Goal: Information Seeking & Learning: Learn about a topic

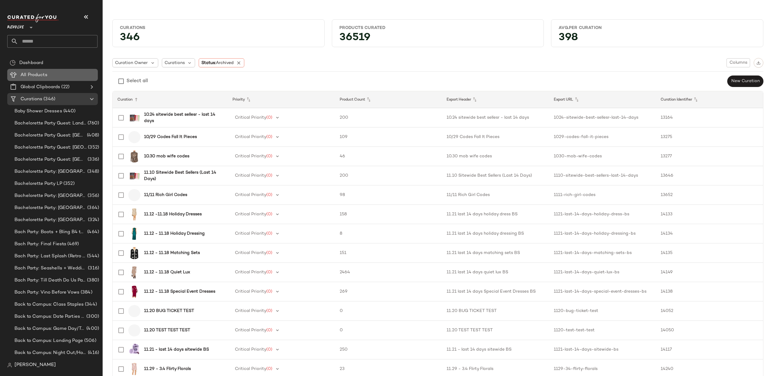
click at [43, 73] on span "All Products" at bounding box center [34, 75] width 27 height 7
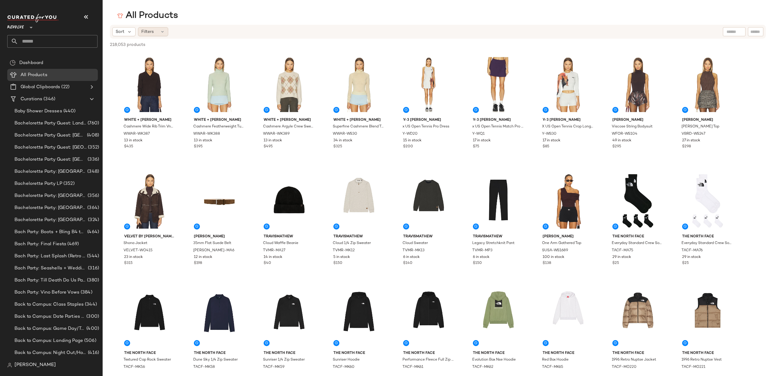
click at [161, 31] on icon at bounding box center [162, 31] width 5 height 5
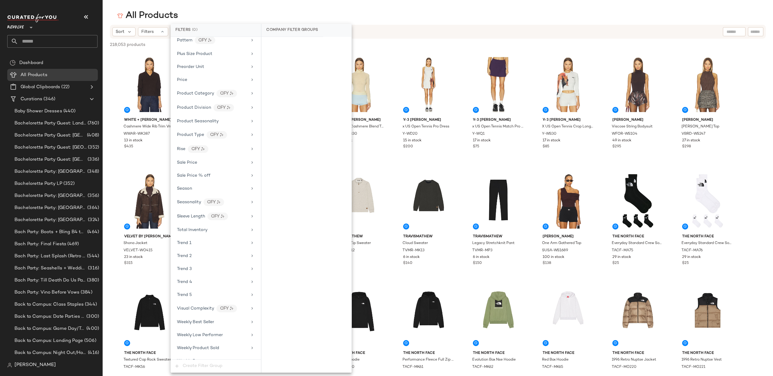
scroll to position [505, 0]
click at [217, 231] on div "Trend 1" at bounding box center [212, 234] width 70 height 6
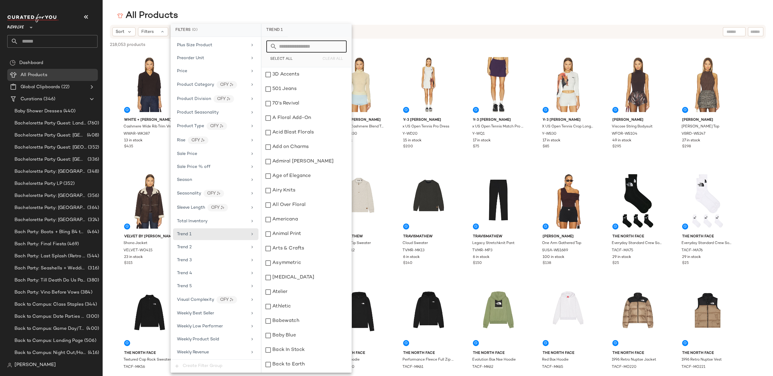
click at [304, 45] on input "text" at bounding box center [310, 46] width 66 height 12
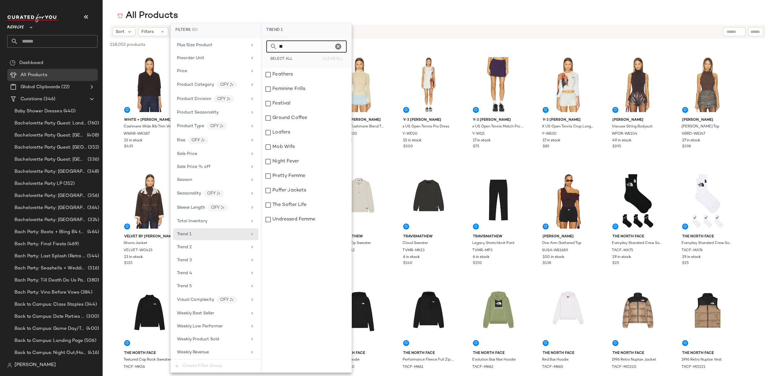
type input "*"
type input "******"
click at [278, 78] on div "French Girl Chic" at bounding box center [306, 74] width 90 height 14
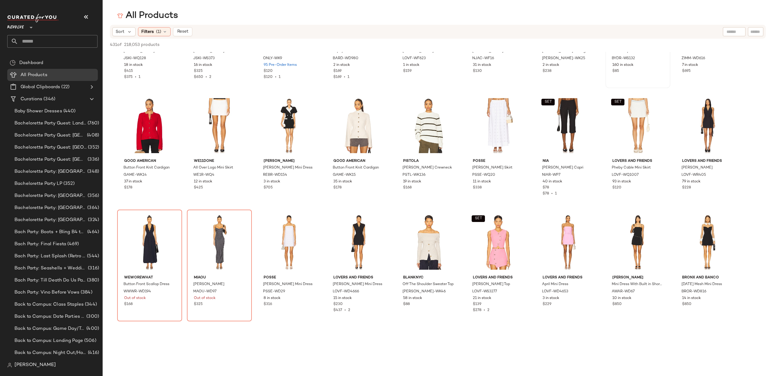
scroll to position [209, 0]
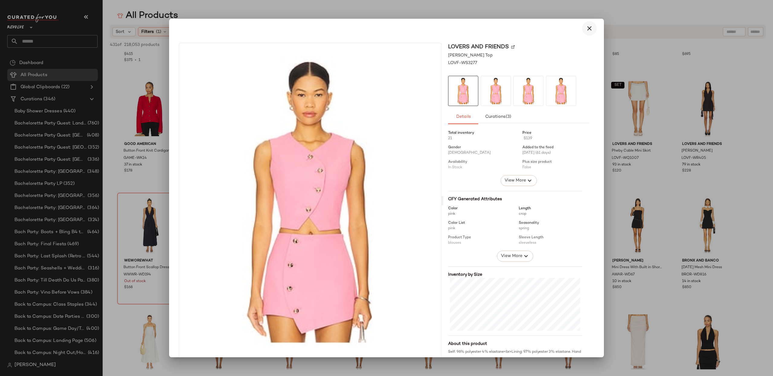
click at [586, 31] on icon "button" at bounding box center [588, 28] width 7 height 7
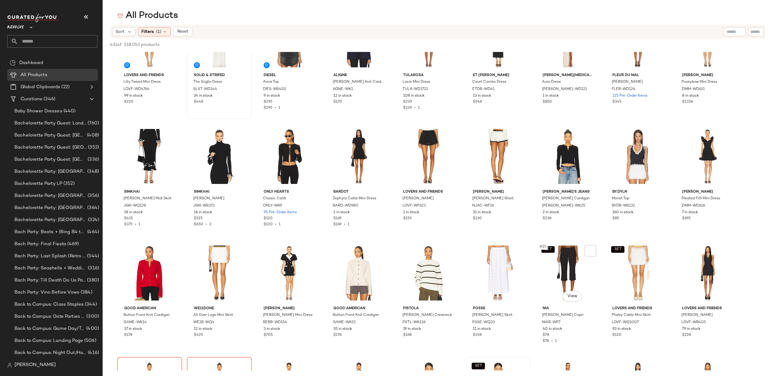
scroll to position [28, 0]
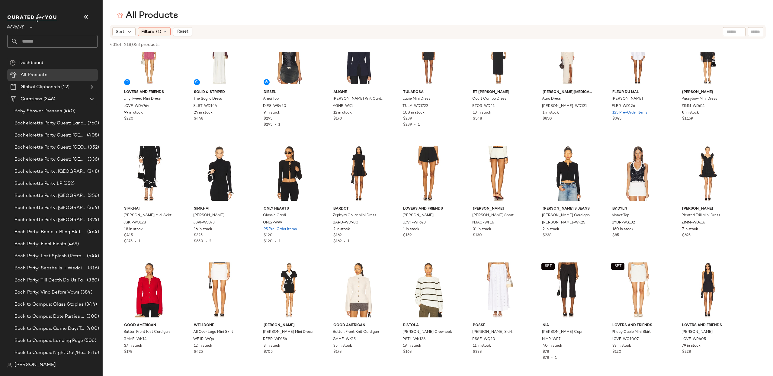
click at [152, 36] on div "Sort Filters (1) Reset" at bounding box center [438, 32] width 656 height 14
drag, startPoint x: 154, startPoint y: 33, endPoint x: 171, endPoint y: 105, distance: 73.9
click at [154, 33] on div "Filters (1)" at bounding box center [154, 31] width 33 height 9
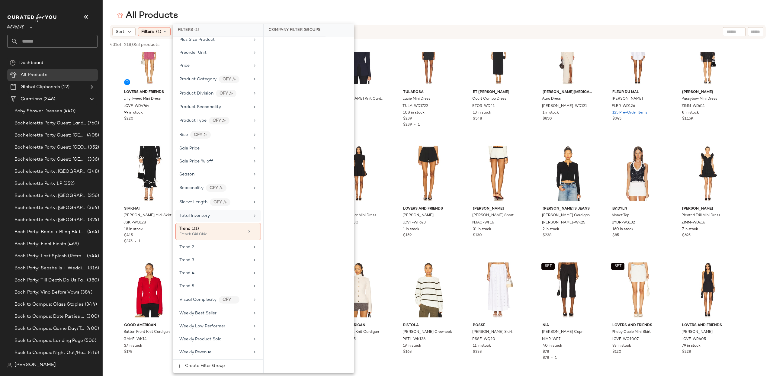
scroll to position [507, 0]
click at [219, 232] on div "Trend 1 (1)" at bounding box center [211, 228] width 65 height 6
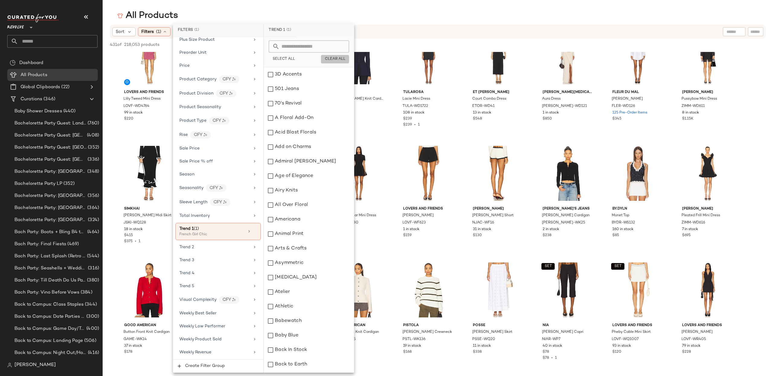
click at [333, 56] on button "Clear All" at bounding box center [335, 59] width 28 height 8
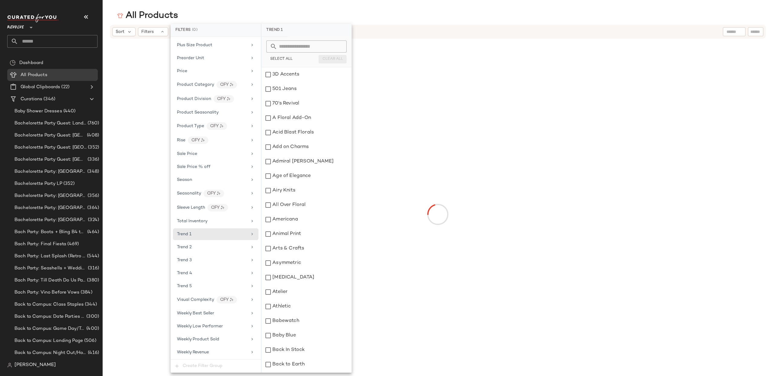
scroll to position [505, 0]
click at [317, 48] on input "text" at bounding box center [310, 46] width 66 height 12
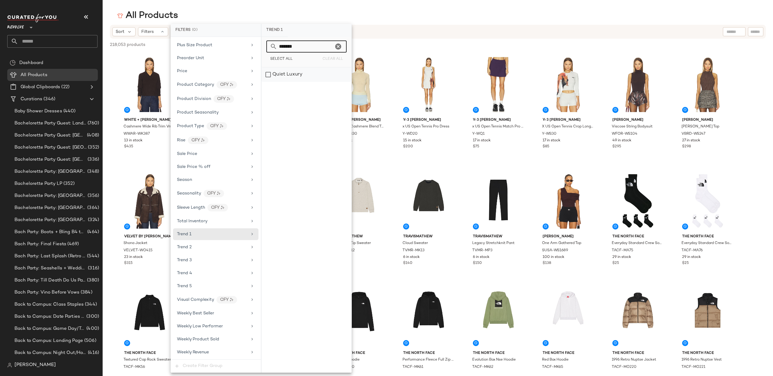
type input "*******"
click at [293, 77] on div "Quiet Luxury" at bounding box center [306, 74] width 90 height 14
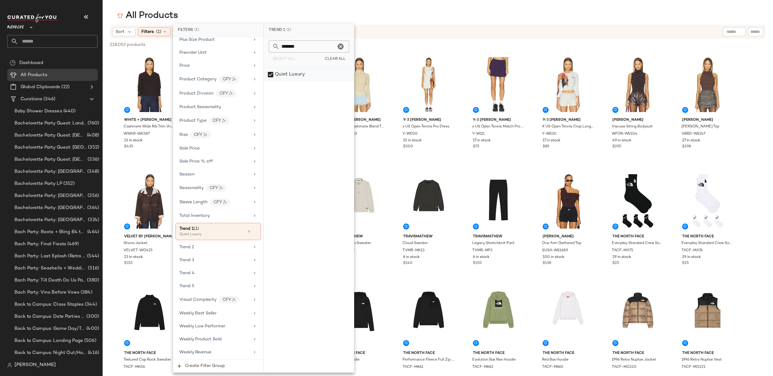
scroll to position [507, 0]
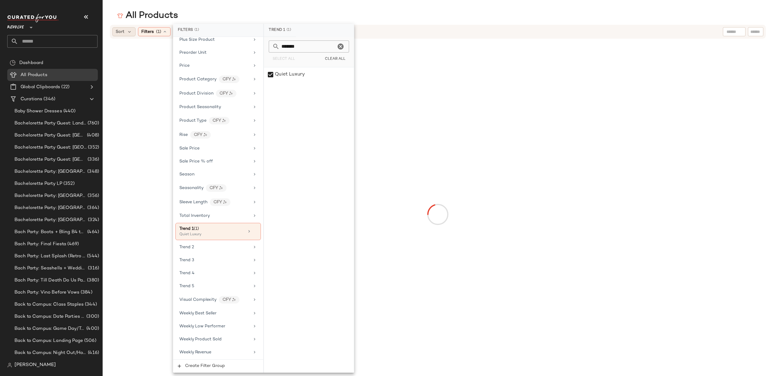
click at [123, 30] on span "Sort" at bounding box center [120, 32] width 9 height 6
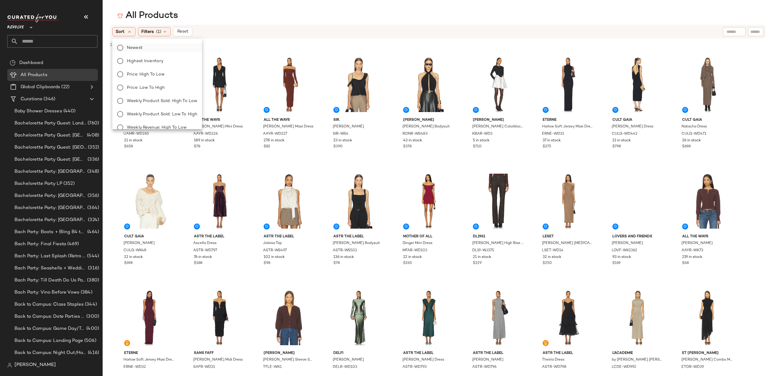
click at [135, 48] on span "Newest" at bounding box center [135, 48] width 16 height 6
click at [103, 11] on div "All Products" at bounding box center [438, 16] width 670 height 12
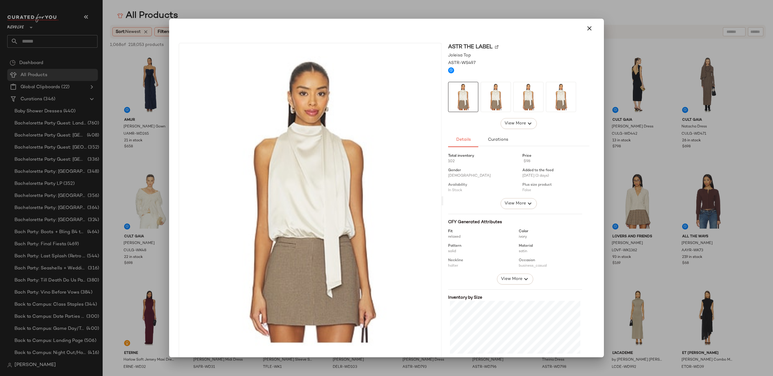
click at [594, 27] on div at bounding box center [386, 28] width 430 height 19
drag, startPoint x: 161, startPoint y: 186, endPoint x: 149, endPoint y: 206, distance: 22.7
click at [160, 186] on div at bounding box center [386, 188] width 773 height 376
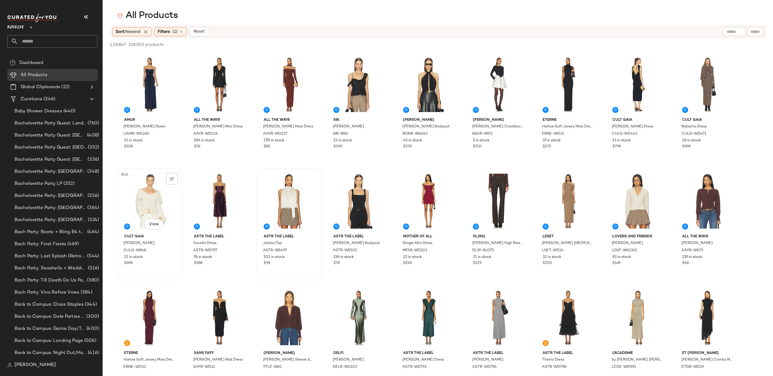
drag, startPoint x: 148, startPoint y: 212, endPoint x: 148, endPoint y: 218, distance: 5.2
click at [148, 212] on div "#10 View" at bounding box center [149, 201] width 61 height 61
click at [149, 219] on body "Revolve ** Dashboard All Products Global Clipboards (22) Curations (346) Baby S…" at bounding box center [386, 188] width 773 height 376
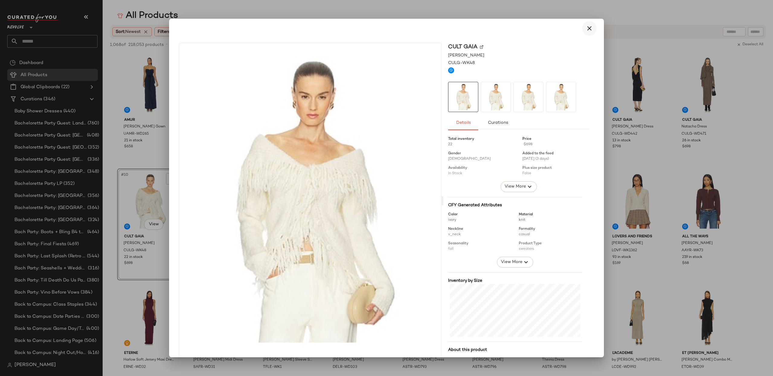
click at [587, 31] on icon "button" at bounding box center [588, 28] width 7 height 7
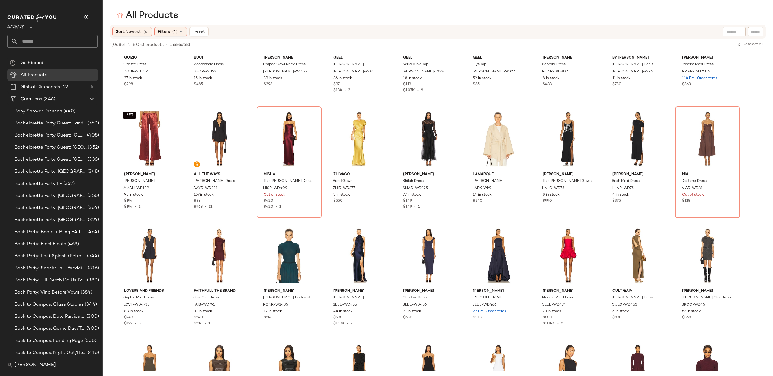
scroll to position [0, 0]
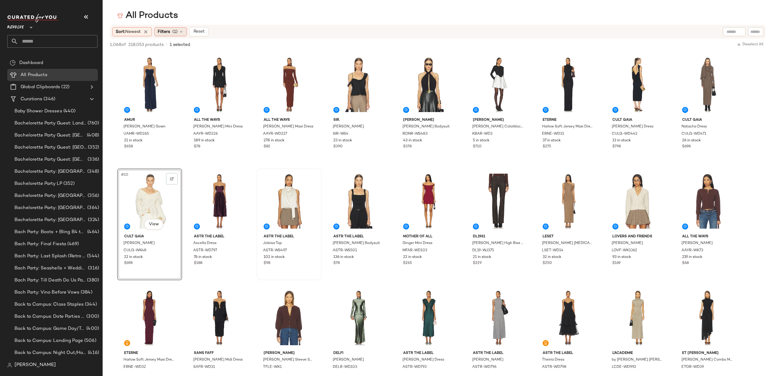
click at [164, 31] on span "Filters" at bounding box center [164, 32] width 12 height 6
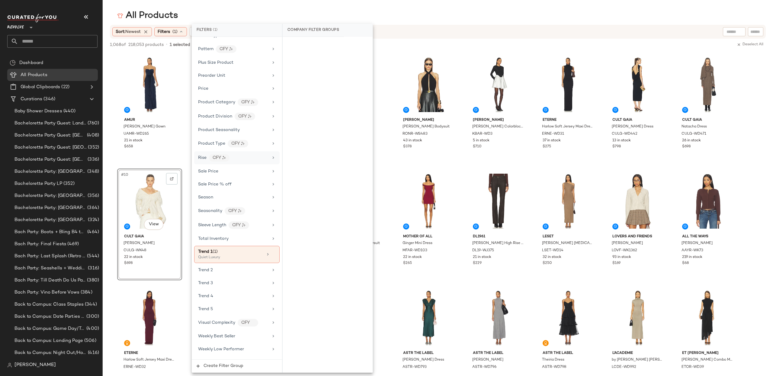
scroll to position [511, 0]
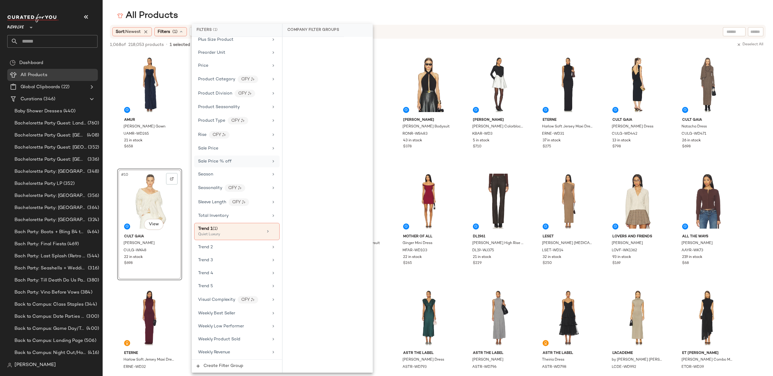
drag, startPoint x: 236, startPoint y: 226, endPoint x: 263, endPoint y: 161, distance: 70.2
click at [237, 225] on div "Trend 1 (1)" at bounding box center [230, 228] width 65 height 6
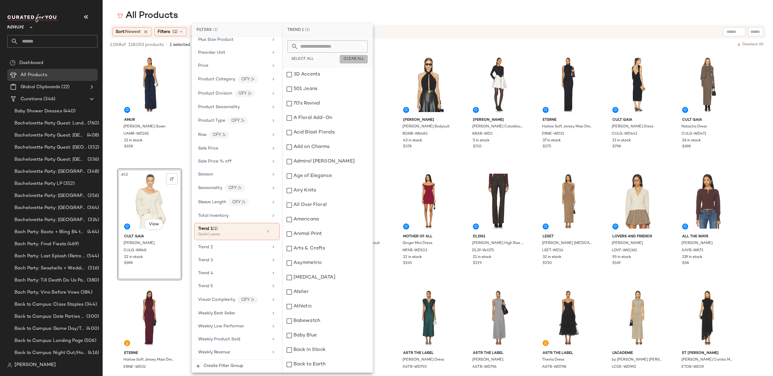
click at [350, 59] on span "Clear All" at bounding box center [353, 59] width 21 height 4
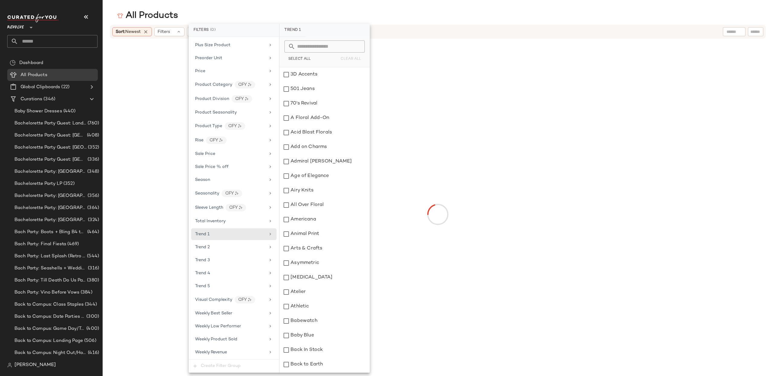
scroll to position [505, 0]
click at [337, 46] on input "text" at bounding box center [328, 46] width 66 height 12
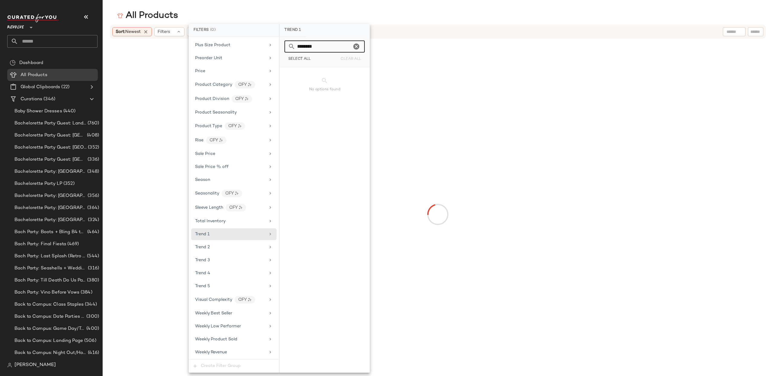
type input "*********"
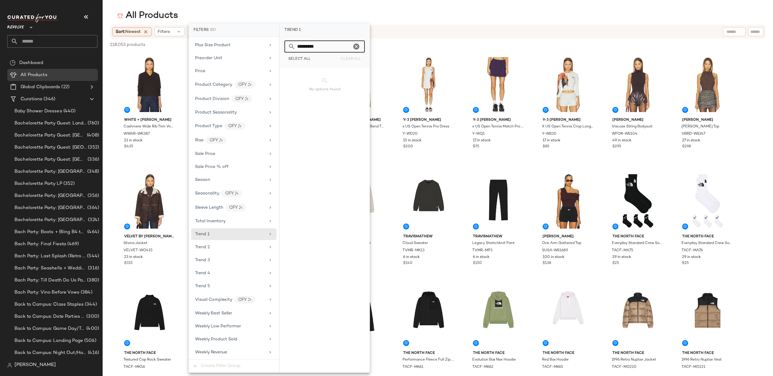
click at [358, 46] on icon "Clear" at bounding box center [356, 46] width 7 height 7
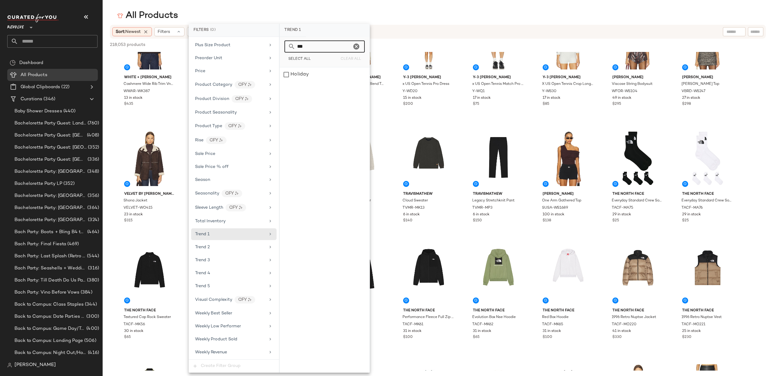
scroll to position [0, 0]
type input "***"
click at [289, 74] on div "Holiday" at bounding box center [324, 74] width 90 height 14
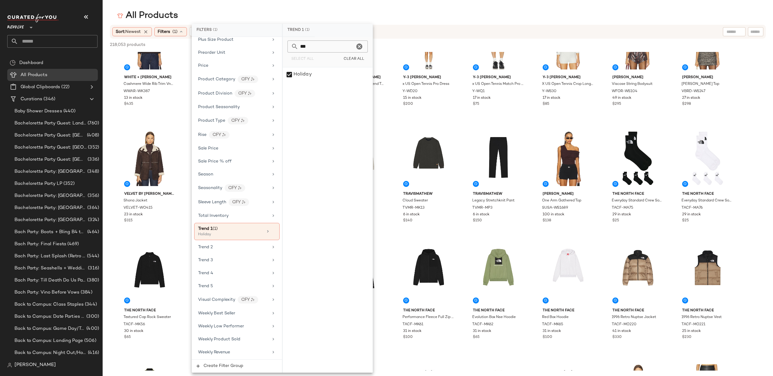
scroll to position [511, 0]
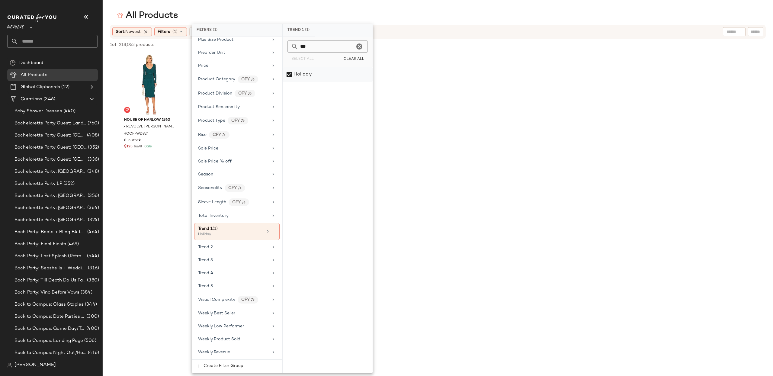
click at [291, 73] on div "Holiday" at bounding box center [327, 74] width 90 height 14
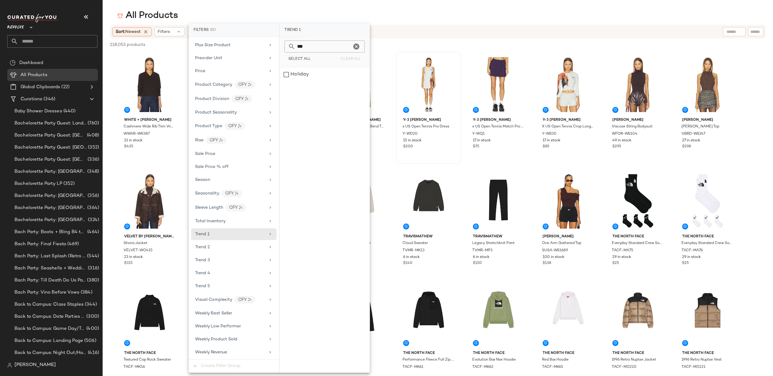
drag, startPoint x: 107, startPoint y: 65, endPoint x: 417, endPoint y: 62, distance: 310.3
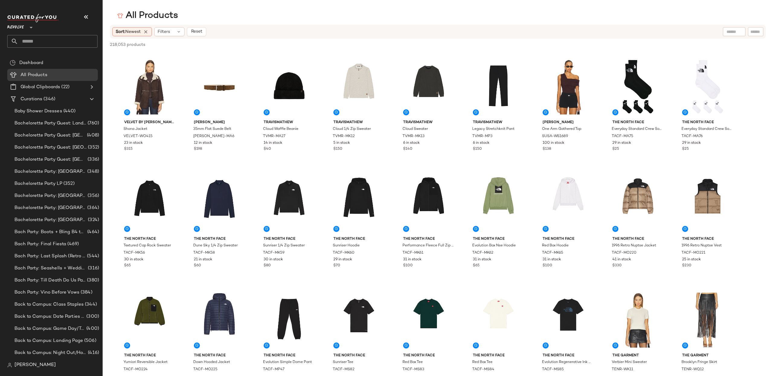
scroll to position [132, 0]
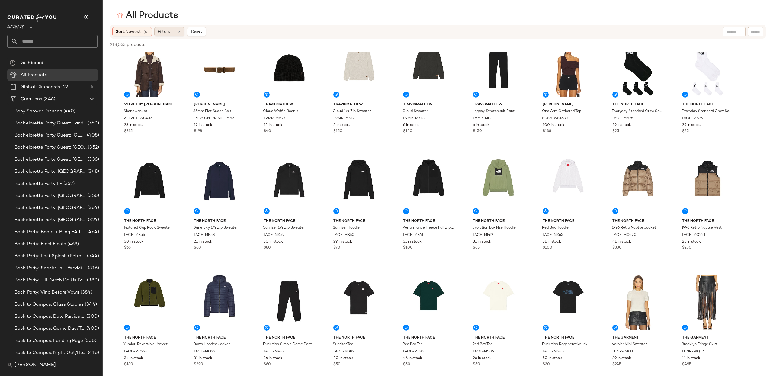
click at [168, 30] on span "Filters" at bounding box center [164, 32] width 12 height 6
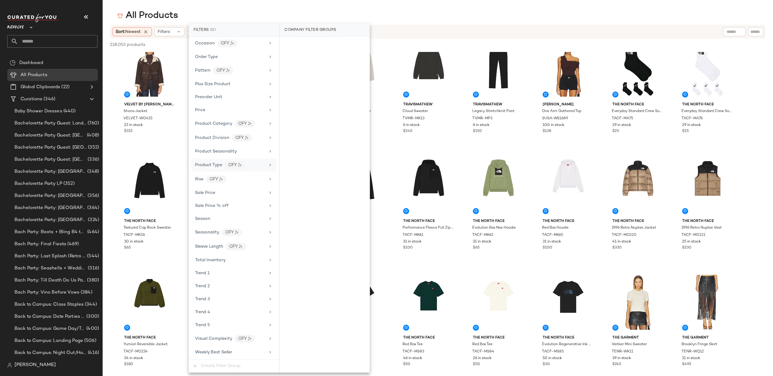
scroll to position [453, 0]
drag, startPoint x: 231, startPoint y: 286, endPoint x: 254, endPoint y: 255, distance: 37.7
click at [231, 278] on div "Trend 1" at bounding box center [230, 275] width 70 height 6
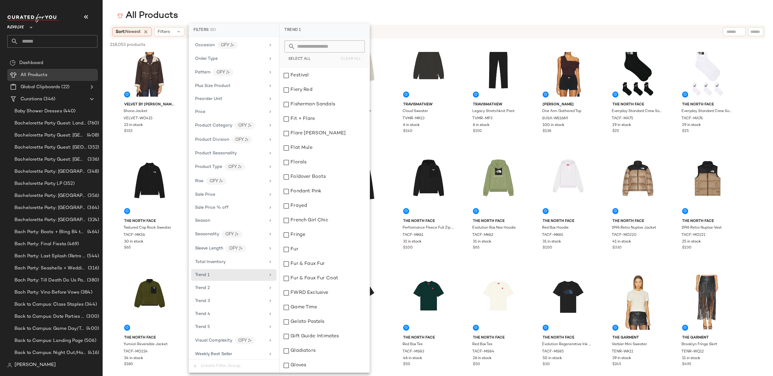
scroll to position [2115, 0]
click at [318, 215] on div "French Girl Chic" at bounding box center [324, 219] width 90 height 14
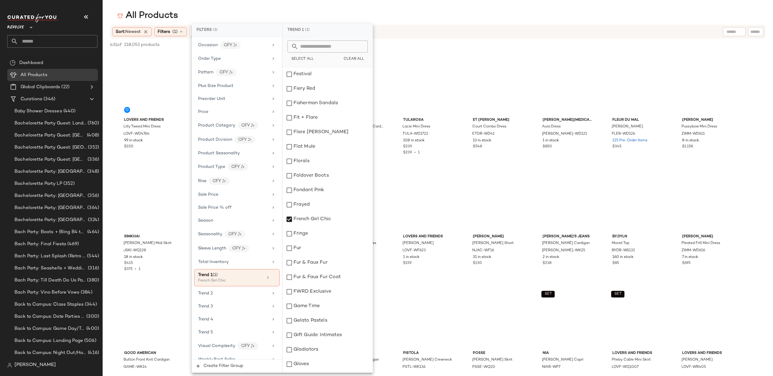
click at [415, 18] on div "All Products" at bounding box center [438, 16] width 670 height 12
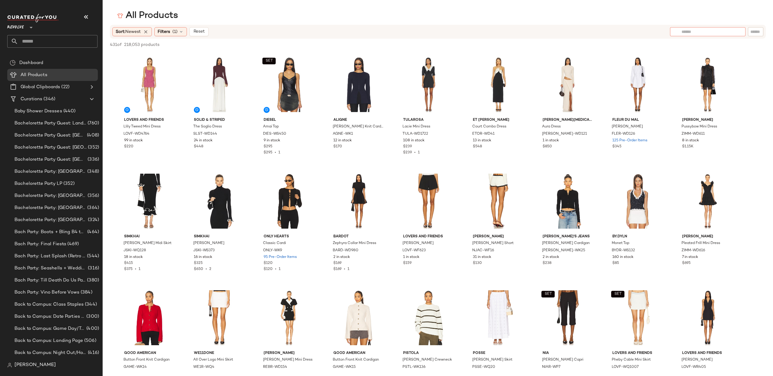
drag, startPoint x: 731, startPoint y: 28, endPoint x: 713, endPoint y: 25, distance: 18.1
click at [731, 28] on div at bounding box center [707, 31] width 53 height 9
type input "*******"
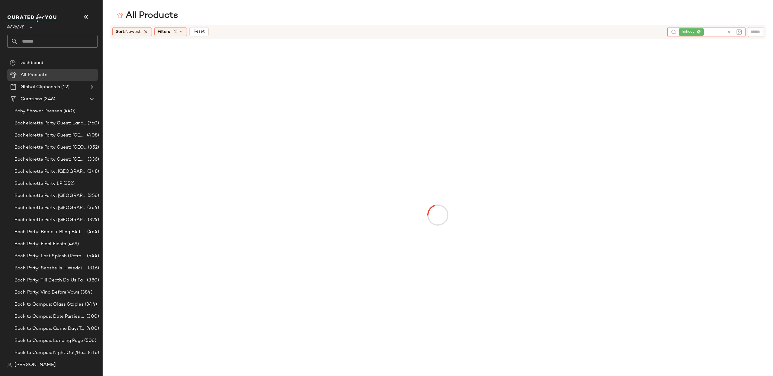
click at [144, 31] on div "Sort: Newest" at bounding box center [132, 31] width 40 height 9
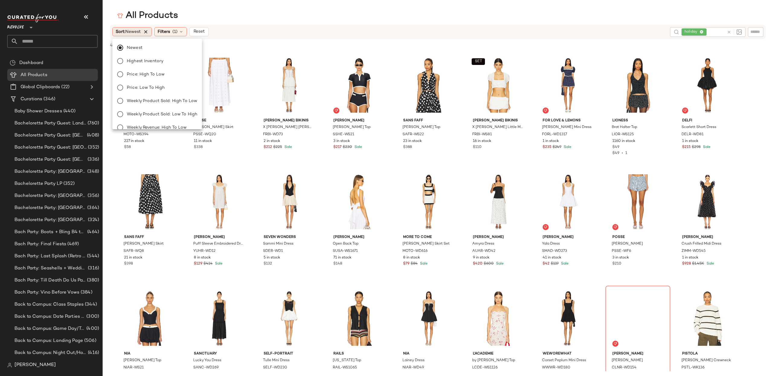
click at [147, 32] on icon at bounding box center [145, 31] width 5 height 5
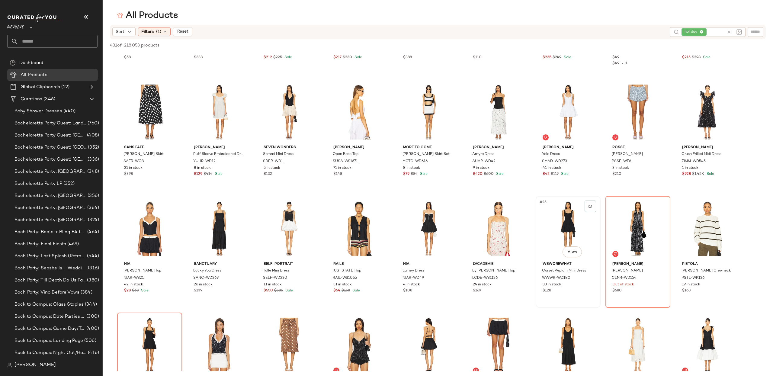
scroll to position [0, 0]
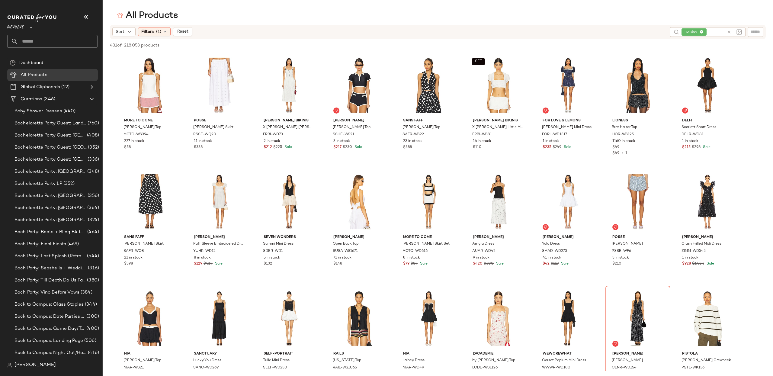
click at [702, 32] on span "holiday" at bounding box center [693, 31] width 25 height 7
click at [729, 32] on icon at bounding box center [728, 32] width 5 height 5
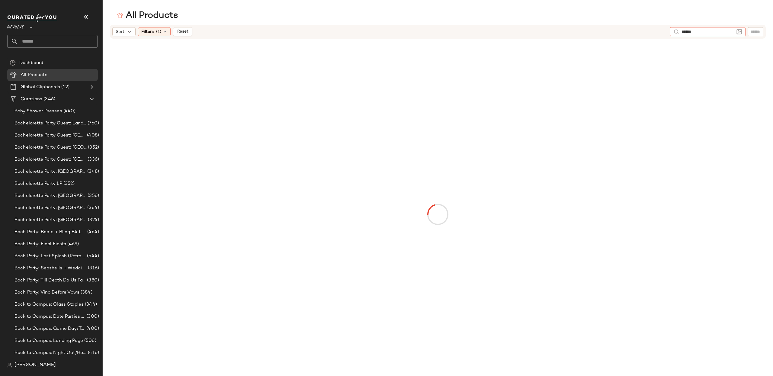
type input "*******"
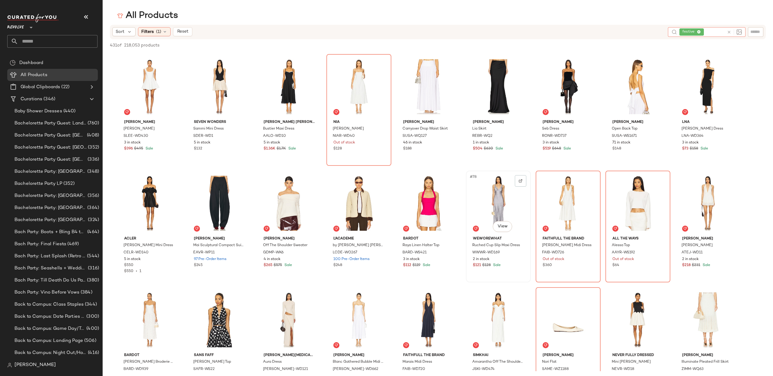
scroll to position [815, 0]
click at [728, 32] on icon at bounding box center [728, 32] width 5 height 5
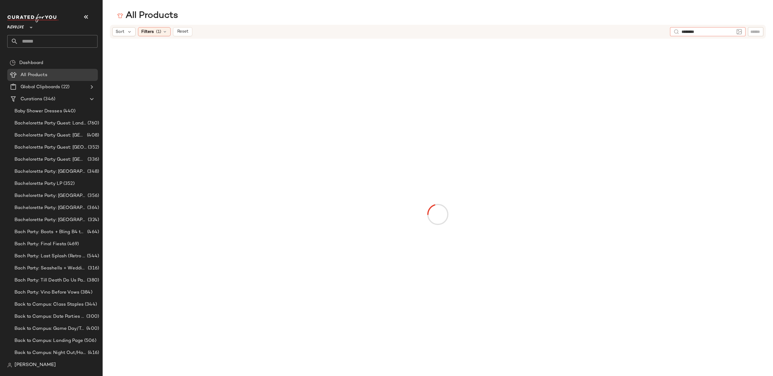
type input "*********"
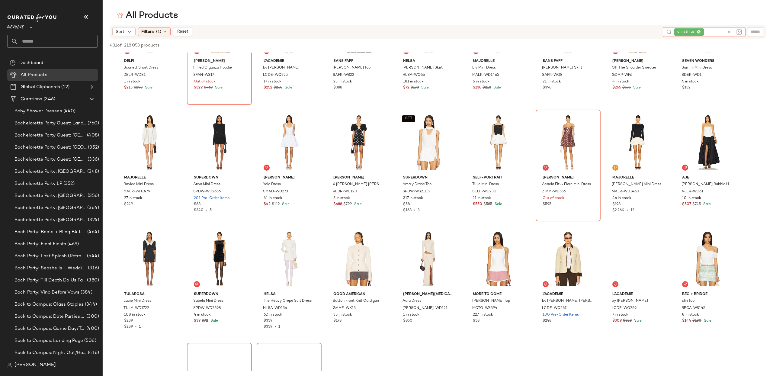
scroll to position [381, 0]
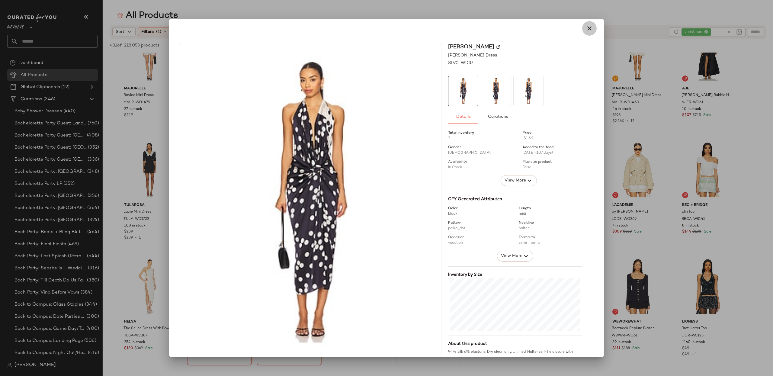
drag, startPoint x: 585, startPoint y: 28, endPoint x: 582, endPoint y: 36, distance: 7.8
click at [585, 28] on icon "button" at bounding box center [588, 28] width 7 height 7
